Goal: Information Seeking & Learning: Learn about a topic

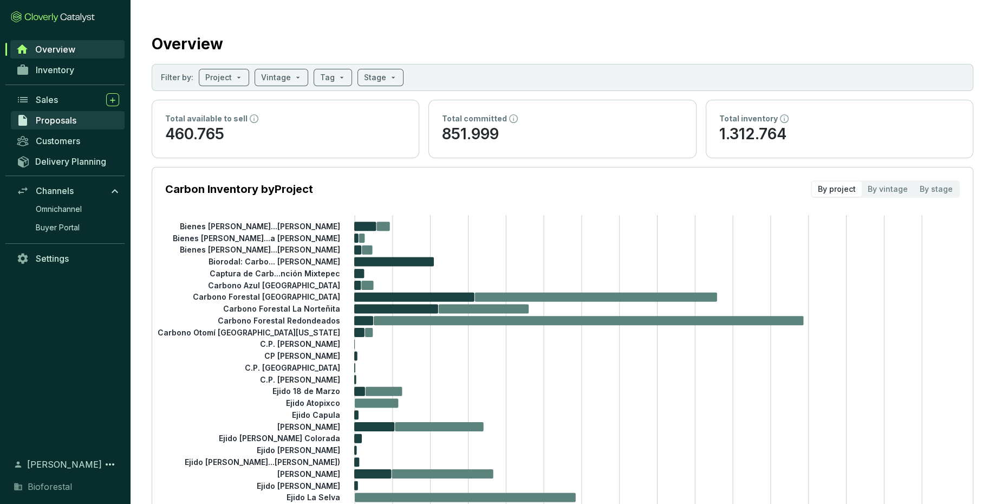
click at [61, 122] on span "Proposals" at bounding box center [56, 120] width 41 height 11
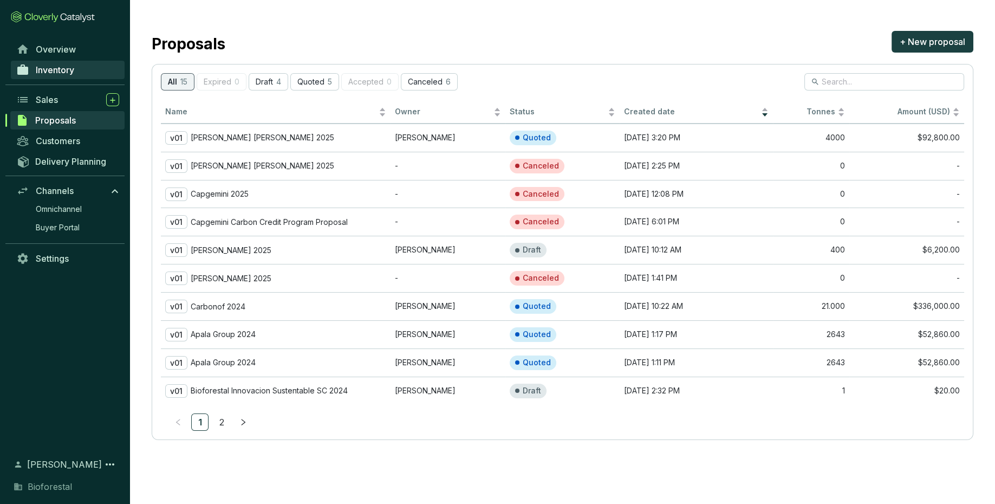
click at [61, 71] on span "Inventory" at bounding box center [55, 69] width 38 height 11
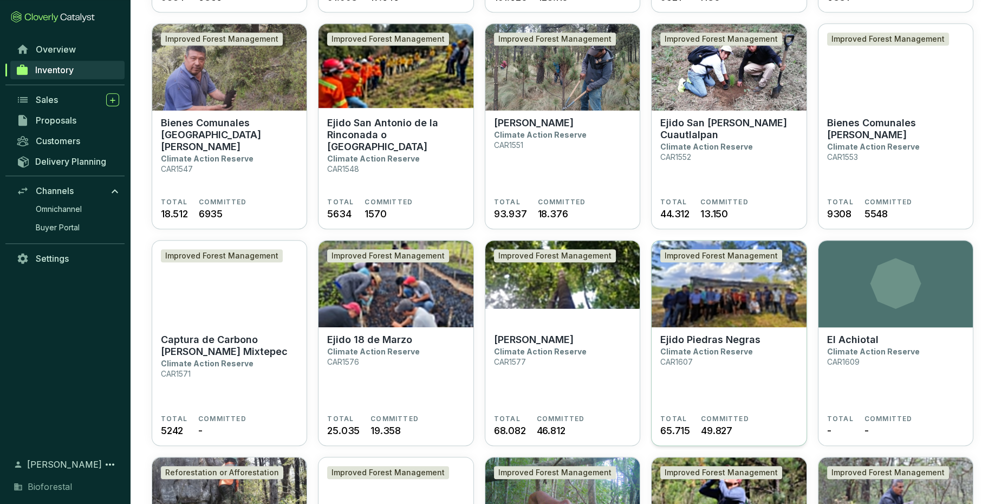
scroll to position [1163, 0]
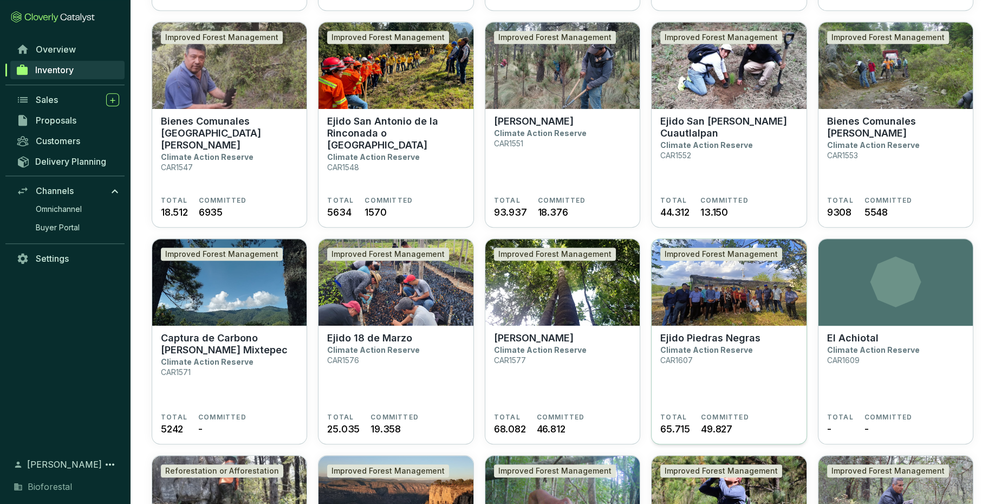
click at [725, 363] on section "Ejido Piedras Negras Climate Action Reserve CAR1607" at bounding box center [728, 372] width 137 height 81
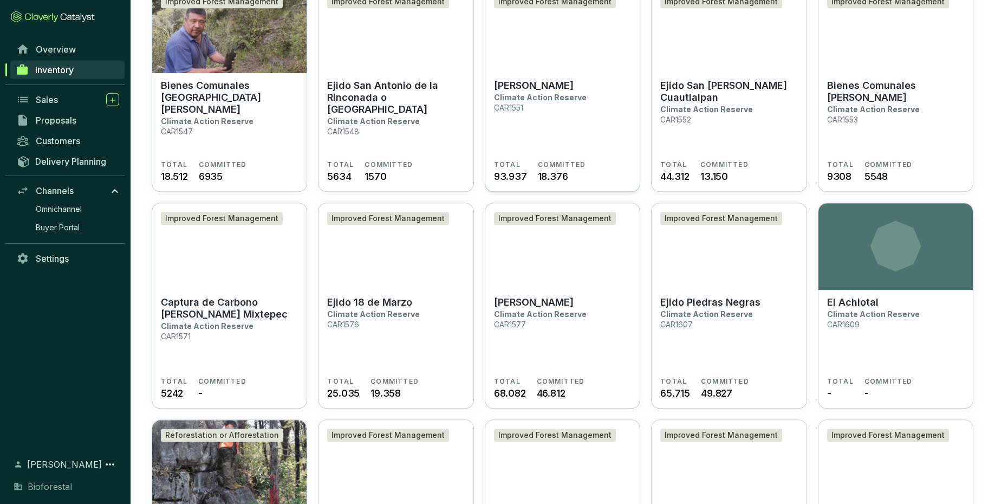
scroll to position [1199, 0]
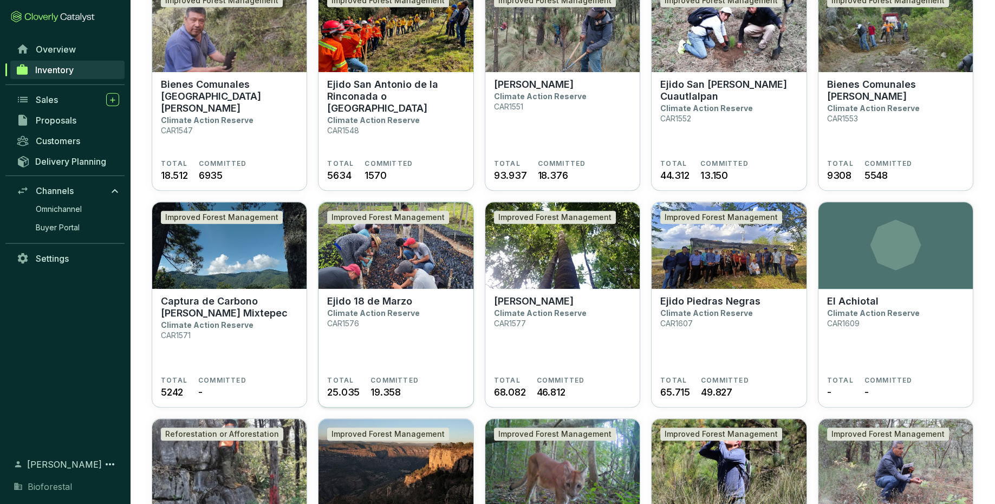
click at [413, 360] on section "Ejido 18 de Marzo Climate Action Reserve CAR1576" at bounding box center [395, 336] width 137 height 81
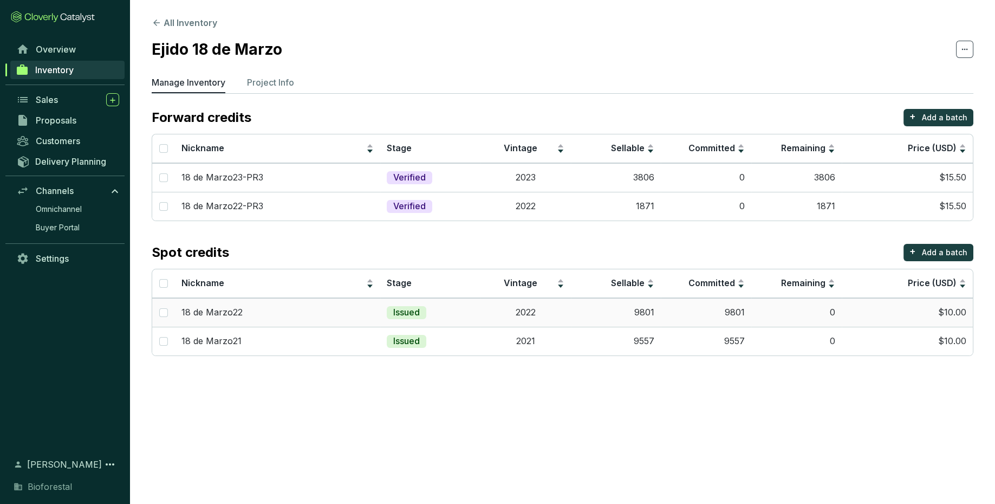
click at [728, 320] on td "9801" at bounding box center [706, 312] width 90 height 29
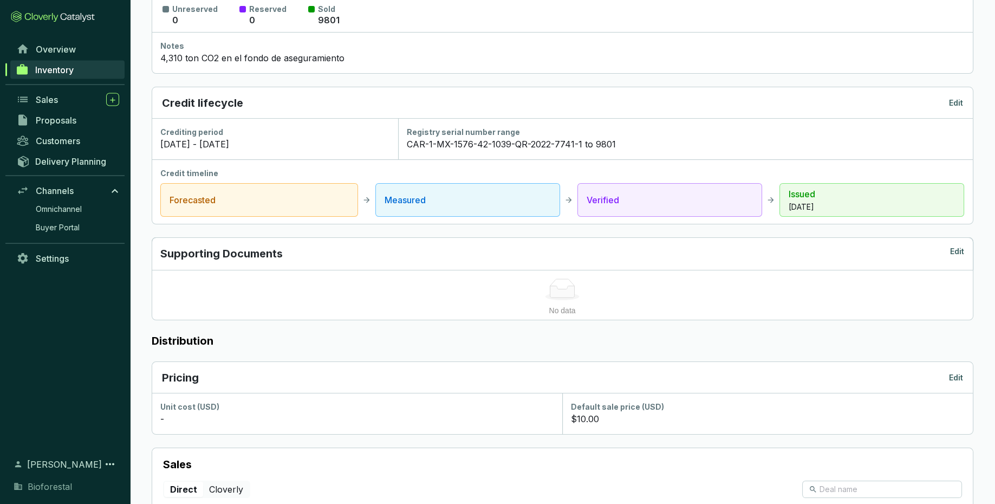
scroll to position [429, 0]
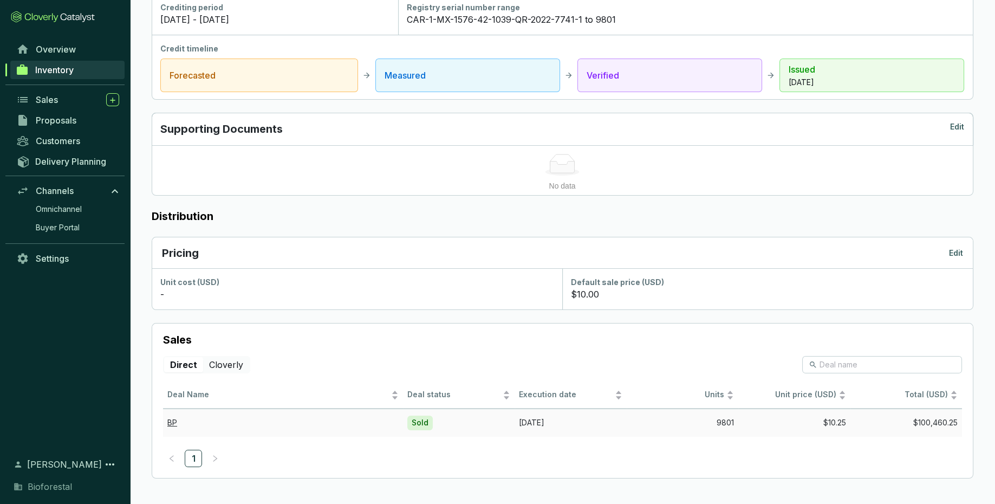
click at [799, 427] on td "$10.25" at bounding box center [794, 422] width 112 height 28
click at [173, 421] on link "BP" at bounding box center [172, 422] width 10 height 9
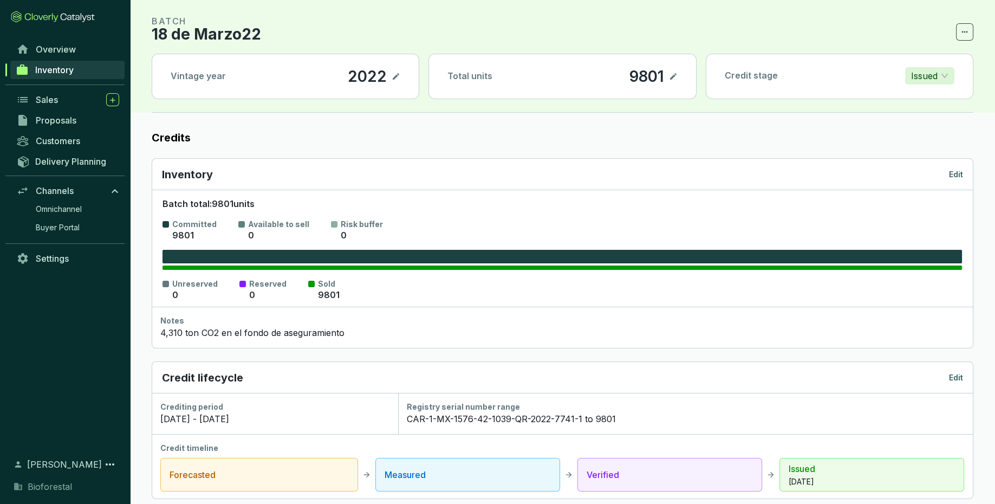
scroll to position [0, 0]
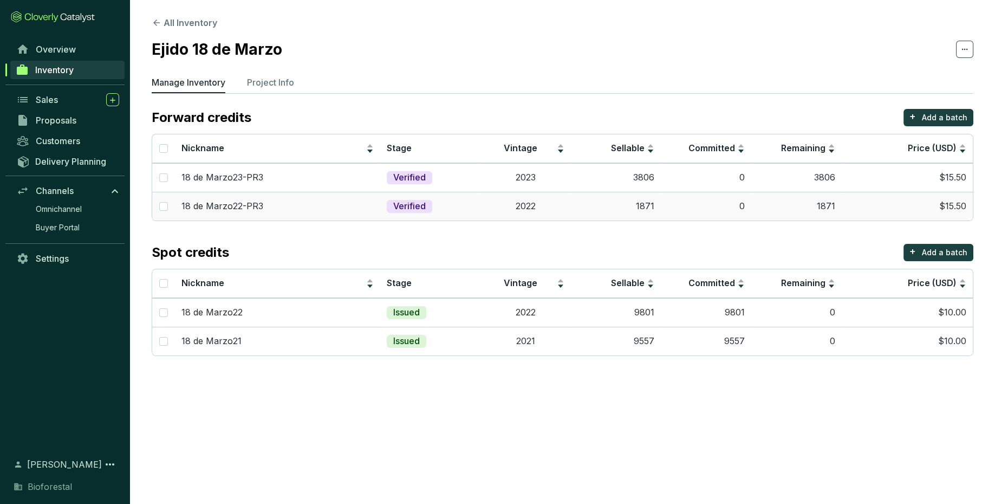
click at [643, 210] on td "1871" at bounding box center [616, 206] width 90 height 29
click at [668, 324] on td "9801" at bounding box center [706, 312] width 90 height 29
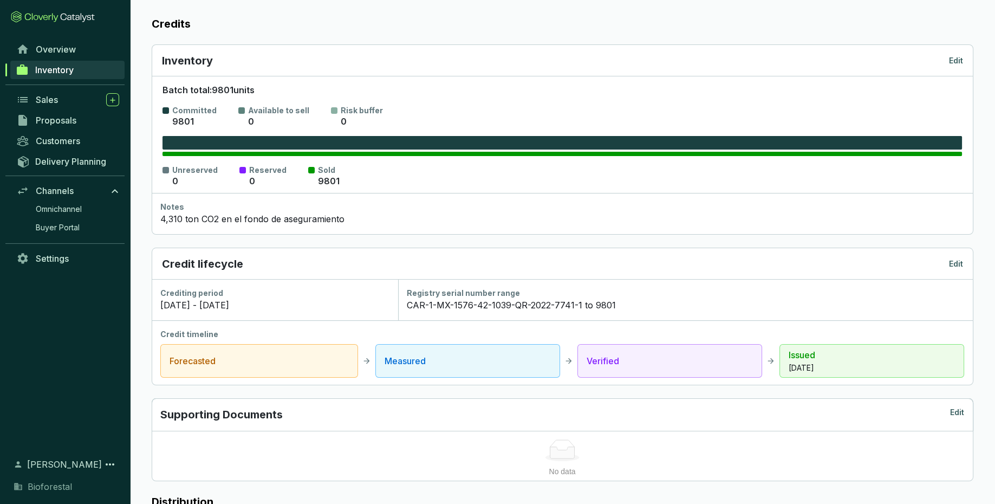
scroll to position [143, 0]
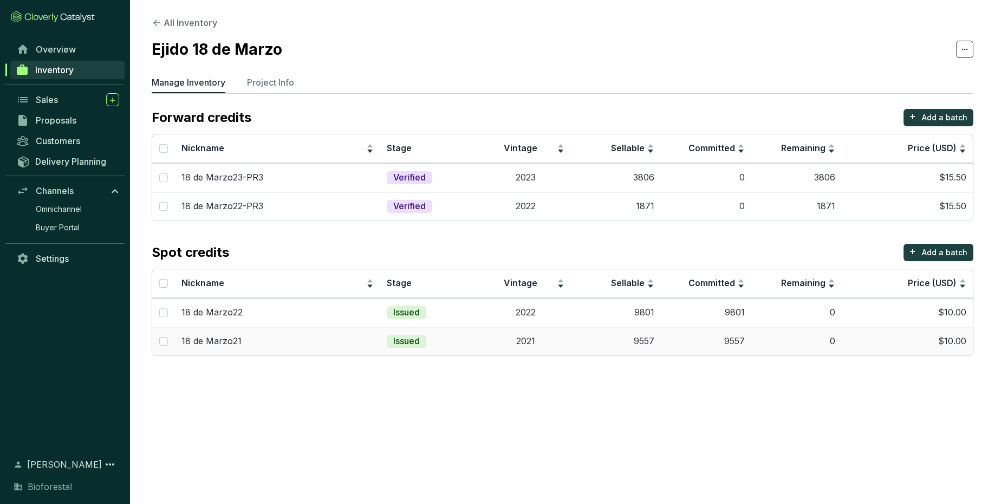
click at [620, 343] on td "9557" at bounding box center [616, 341] width 90 height 29
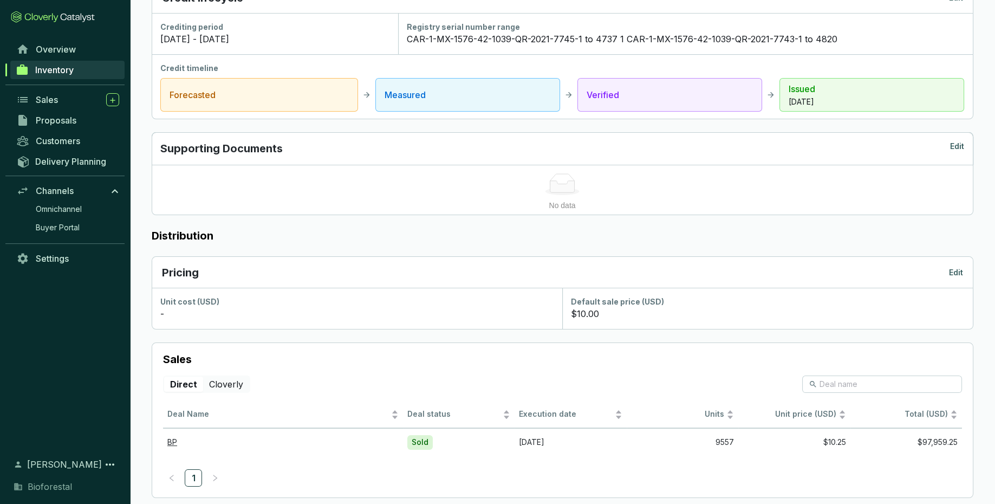
scroll to position [429, 0]
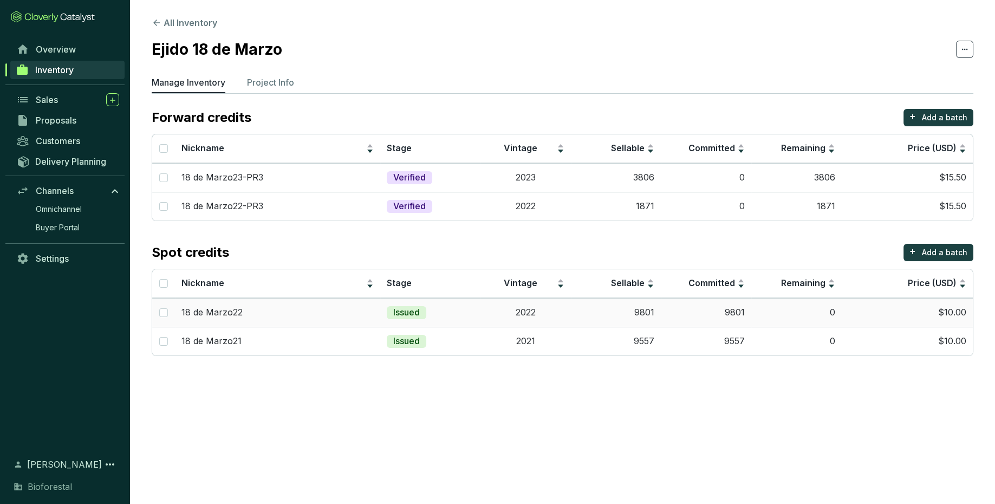
click at [603, 318] on td "9801" at bounding box center [616, 312] width 90 height 29
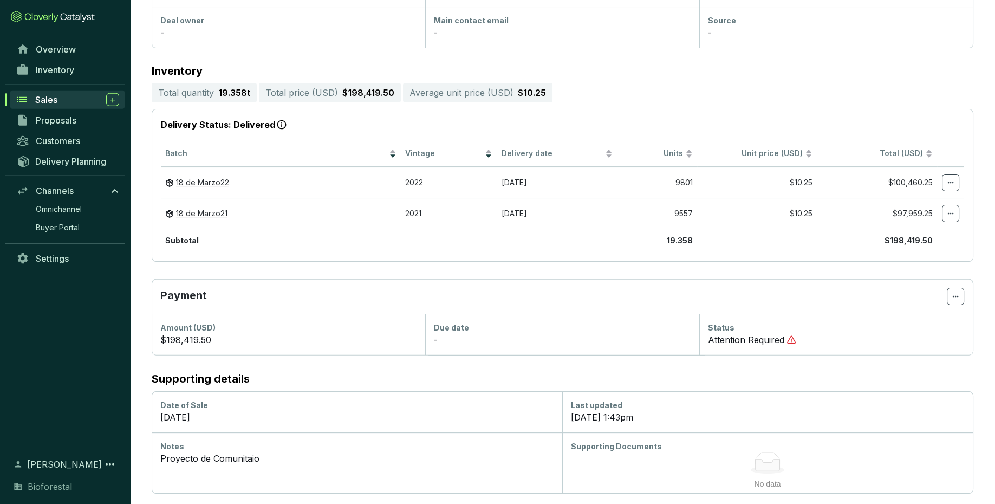
scroll to position [178, 0]
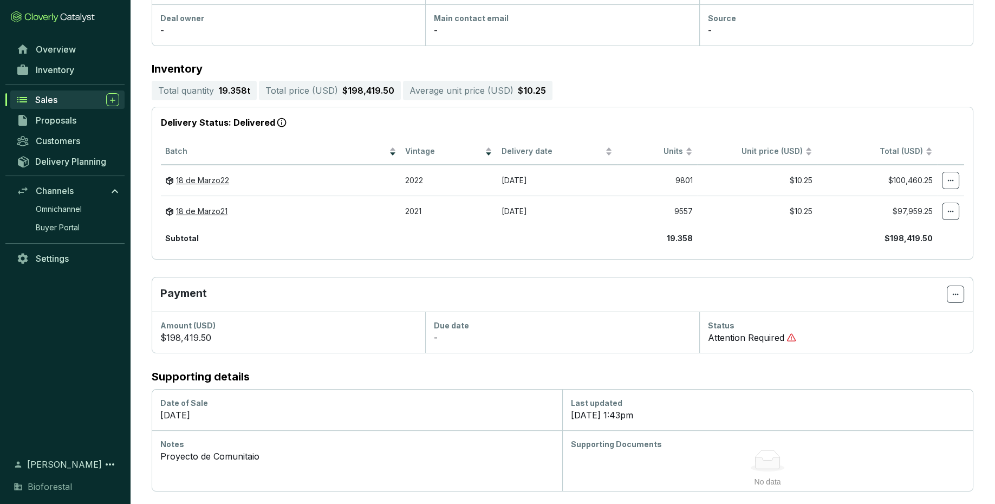
click at [210, 336] on div "$198,419.50" at bounding box center [288, 337] width 256 height 13
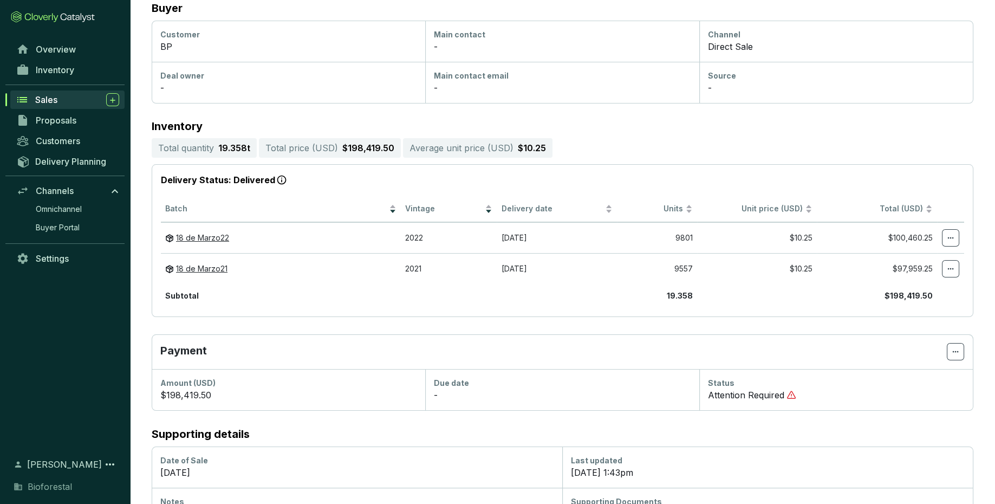
scroll to position [0, 0]
